Goal: Task Accomplishment & Management: Use online tool/utility

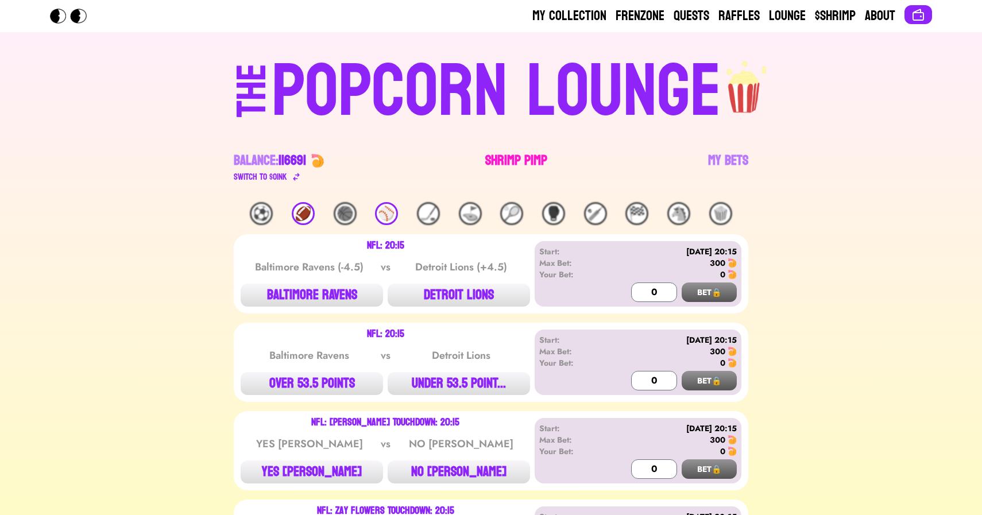
click at [507, 152] on link "Shrimp Pimp" at bounding box center [516, 168] width 62 height 32
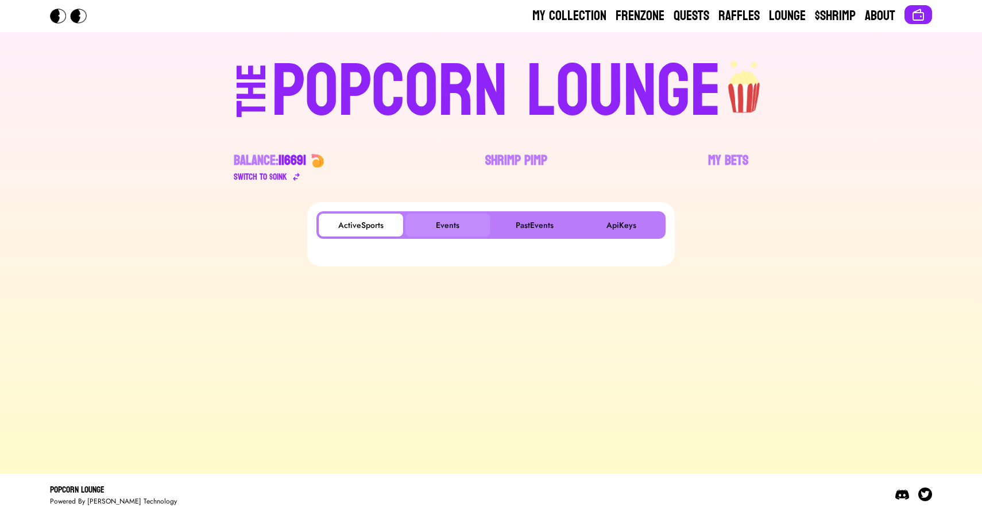
click at [447, 226] on button "Events" at bounding box center [448, 225] width 84 height 23
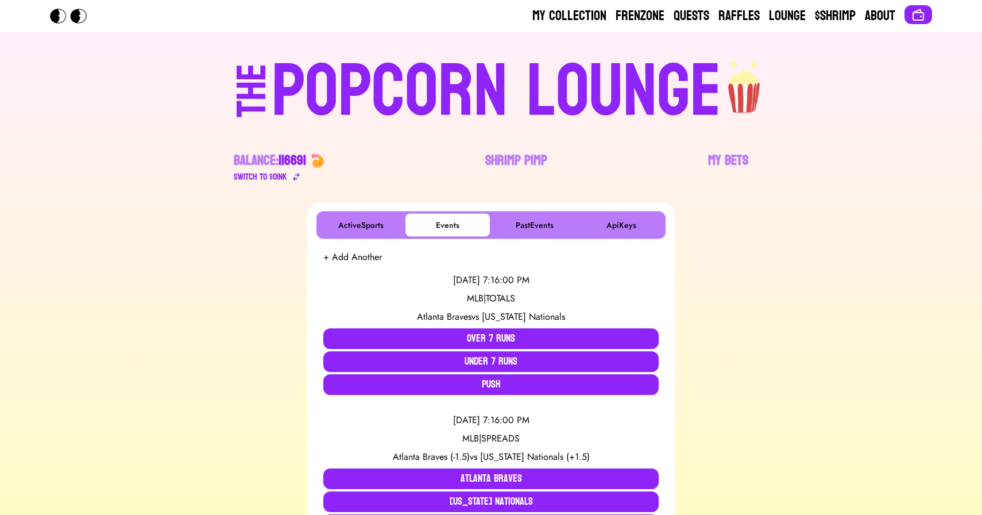
click at [488, 101] on div "POPCORN LOUNGE" at bounding box center [497, 92] width 450 height 74
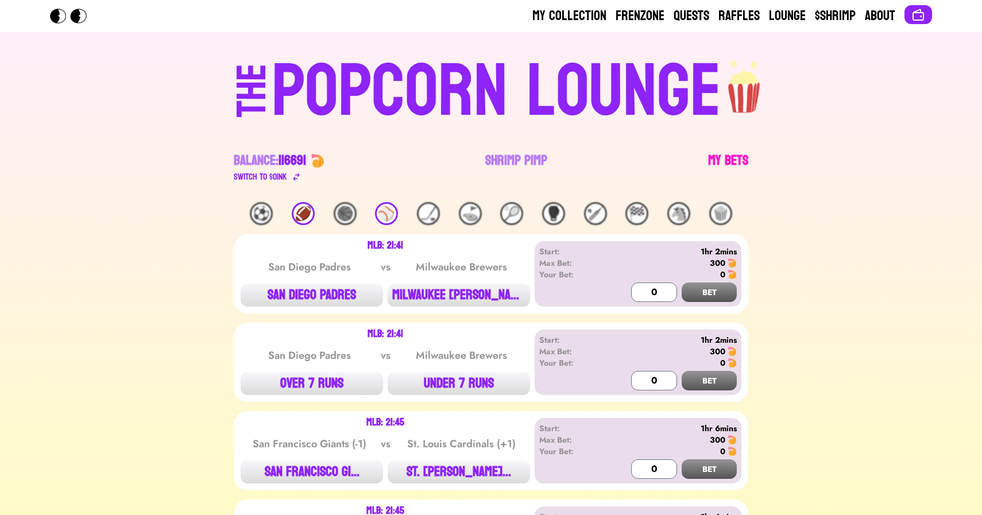
click at [714, 152] on link "My Bets" at bounding box center [728, 168] width 40 height 32
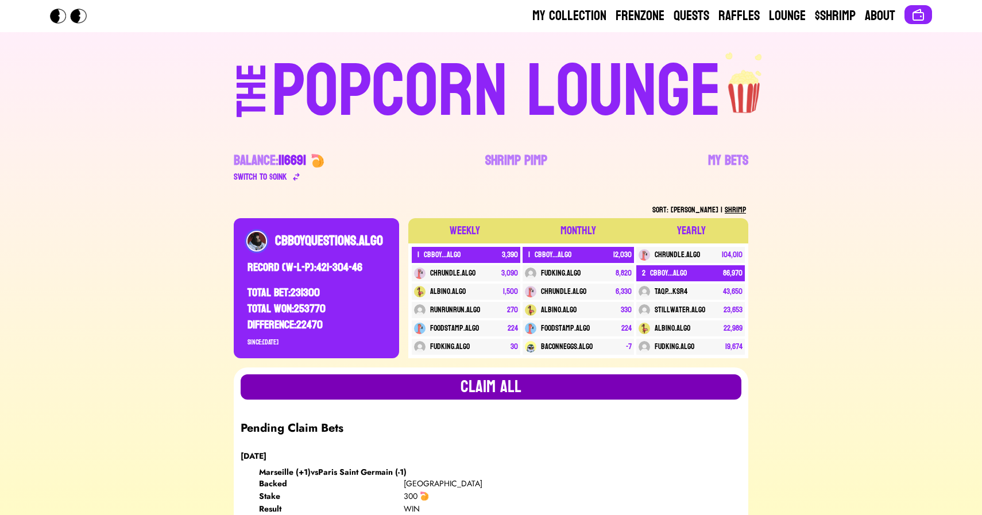
click at [426, 380] on button "Claim all" at bounding box center [491, 387] width 501 height 25
